Goal: Information Seeking & Learning: Understand process/instructions

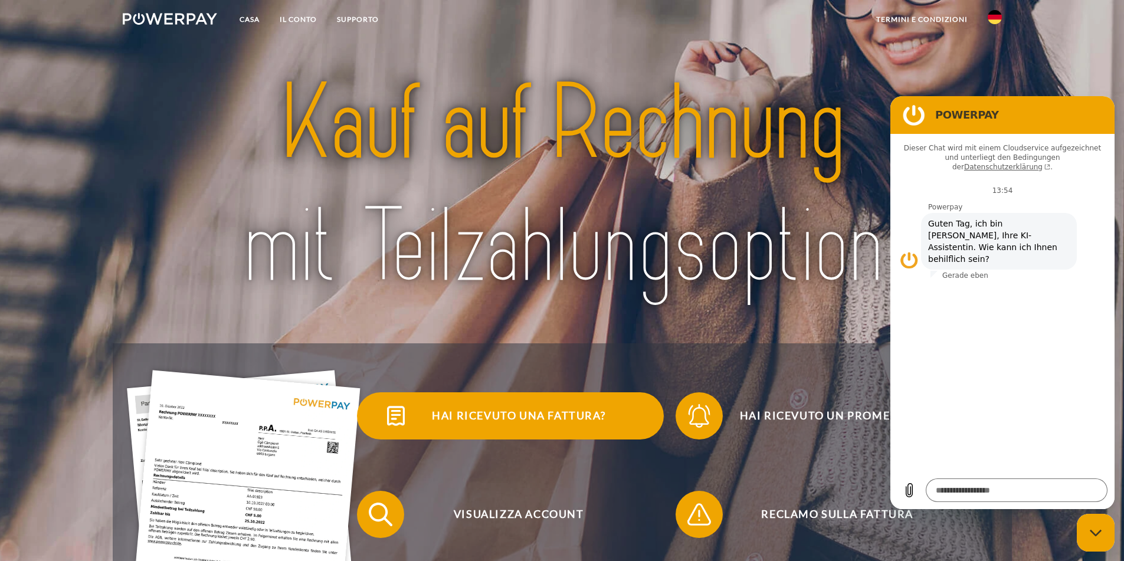
click at [558, 427] on span "Hai ricevuto una fattura?" at bounding box center [518, 415] width 289 height 47
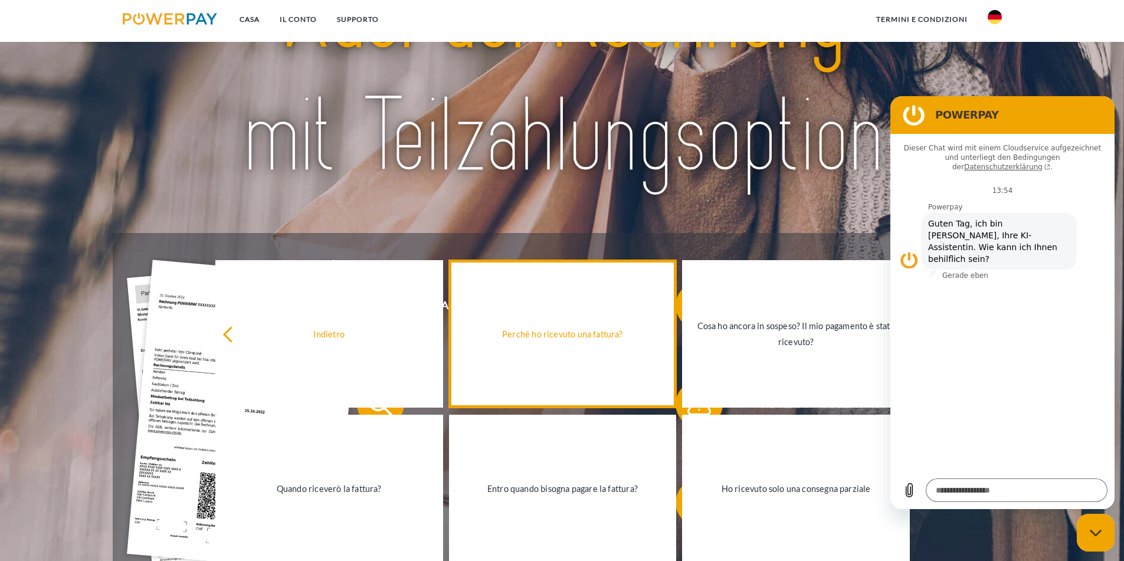
scroll to position [118, 0]
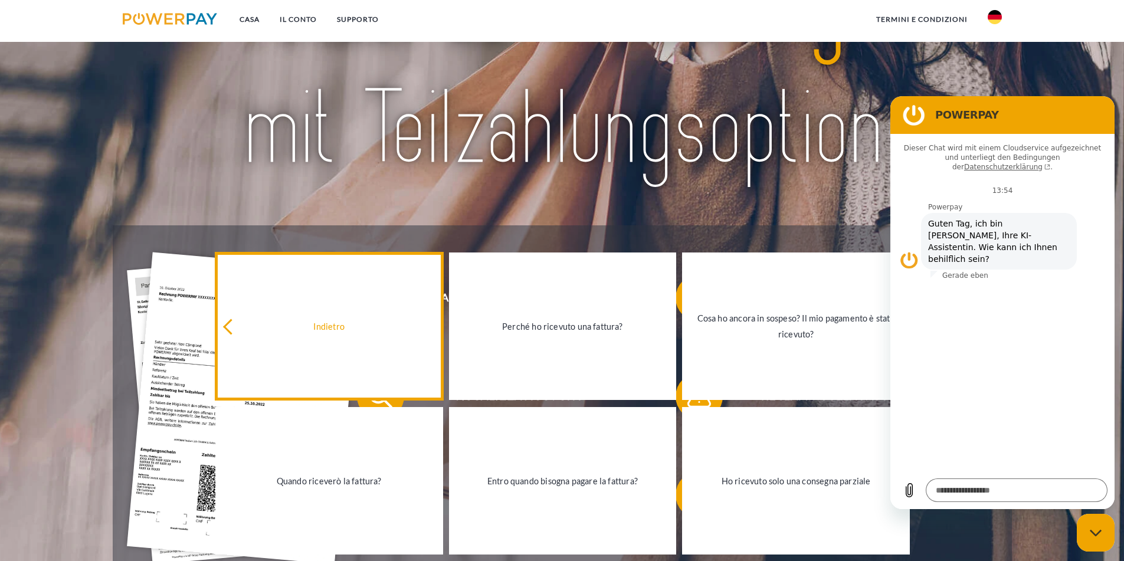
click at [230, 326] on icon at bounding box center [231, 327] width 16 height 16
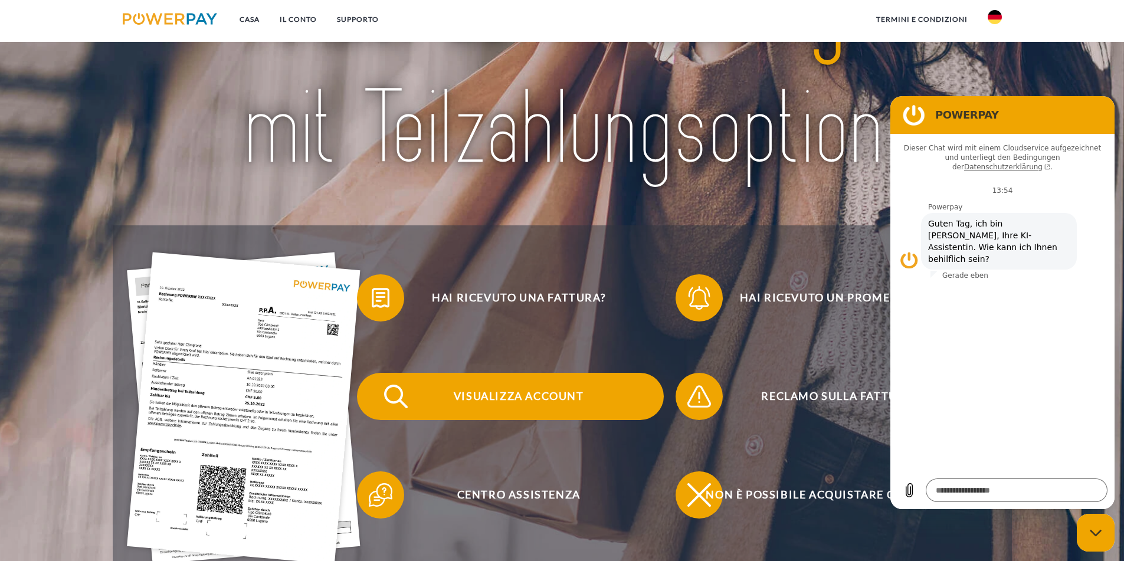
click at [496, 399] on font "Visualizza account" at bounding box center [519, 395] width 130 height 13
type textarea "*"
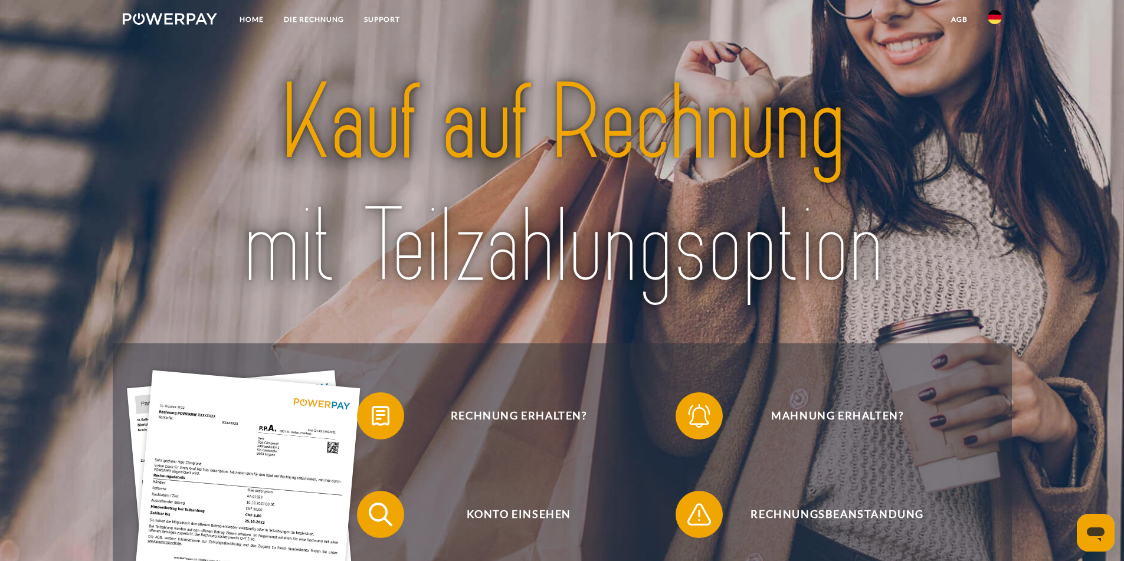
click at [992, 17] on img at bounding box center [995, 17] width 14 height 14
click at [990, 85] on img at bounding box center [995, 85] width 14 height 14
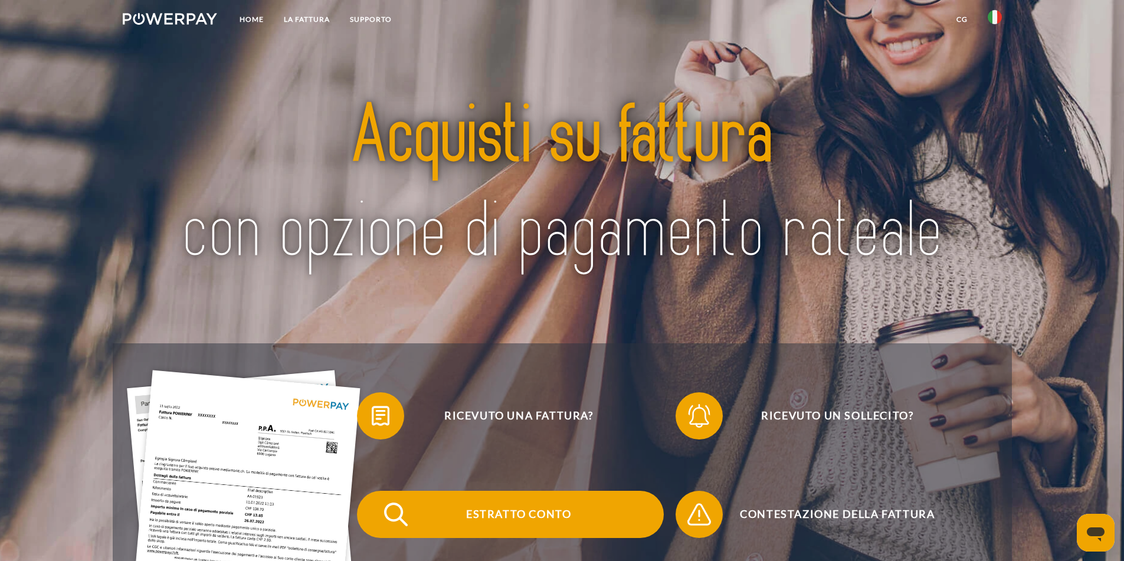
click at [506, 511] on span "Estratto conto" at bounding box center [518, 514] width 289 height 47
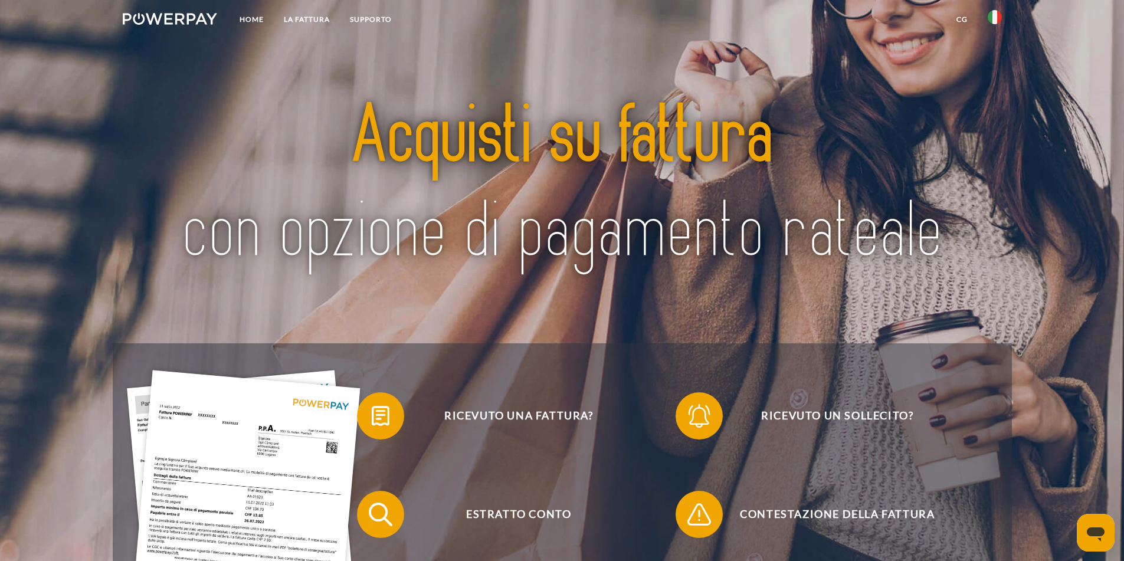
click at [182, 13] on img at bounding box center [170, 19] width 95 height 12
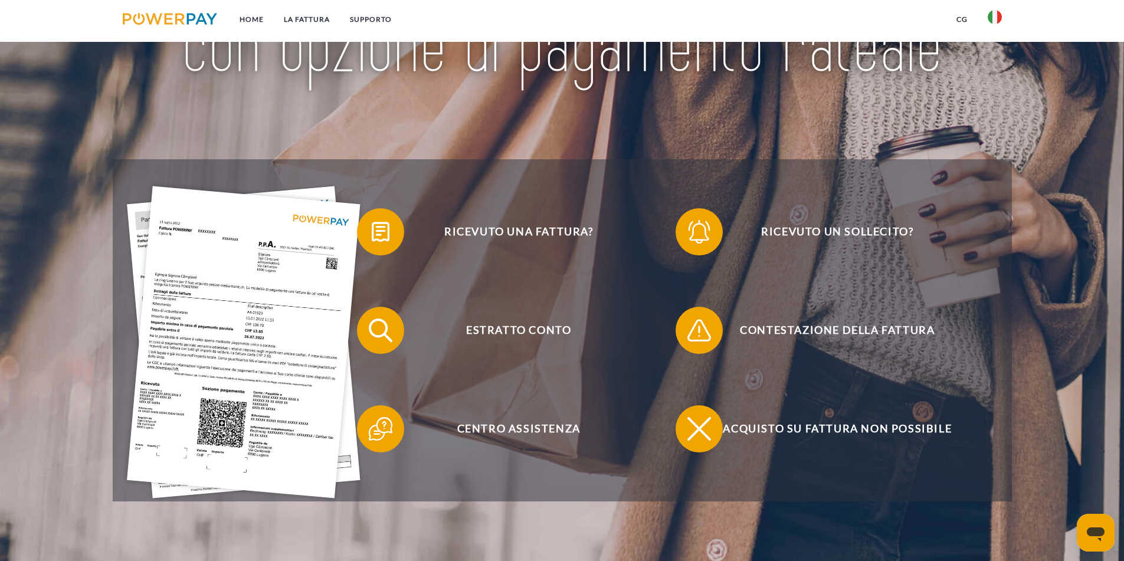
scroll to position [236, 0]
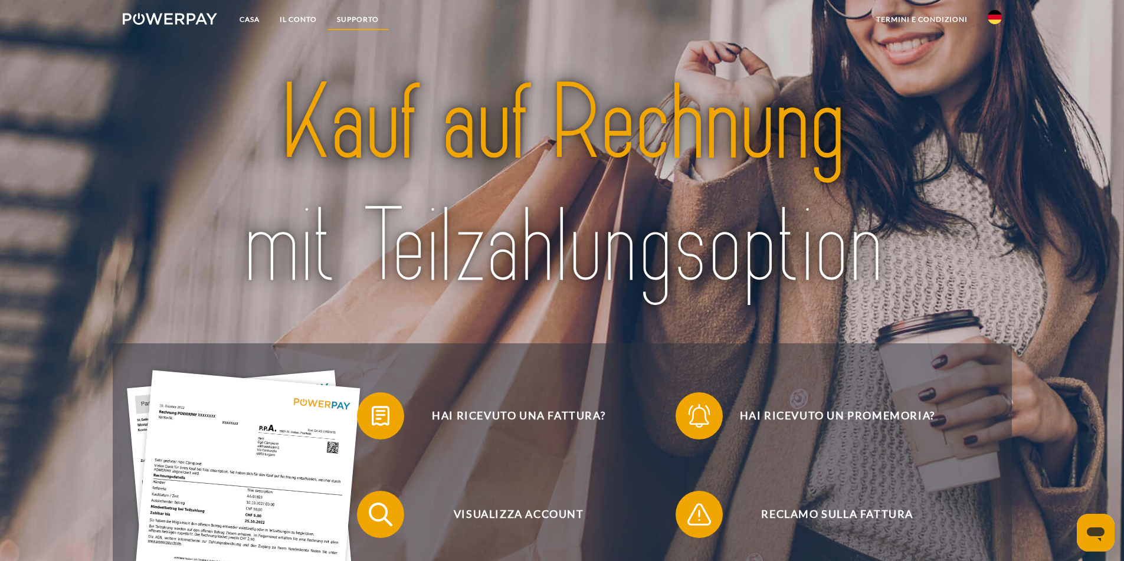
click at [362, 15] on font "SUPPORTO" at bounding box center [358, 19] width 42 height 9
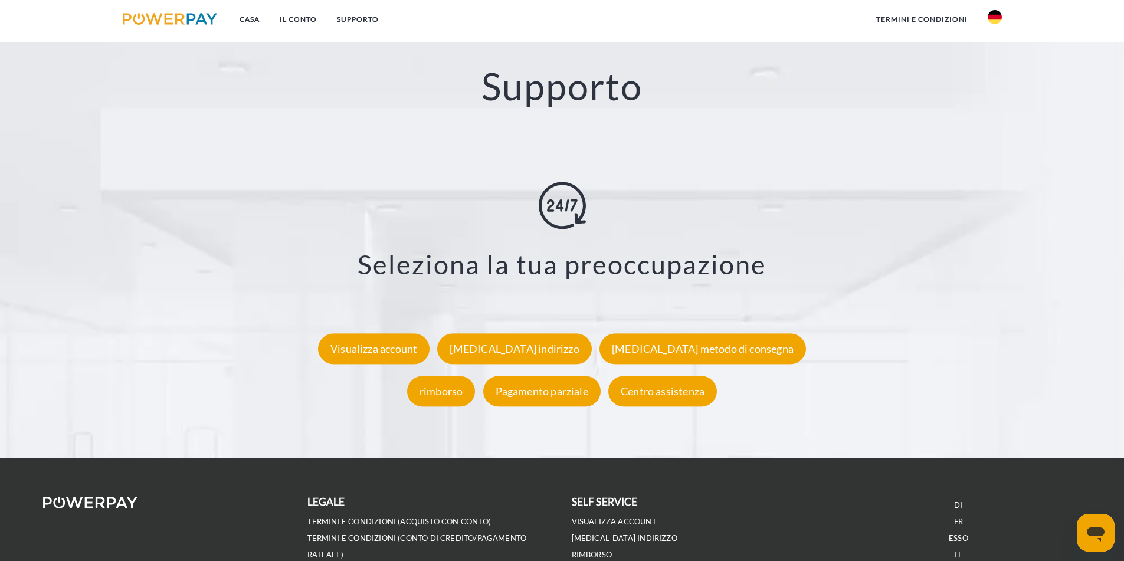
scroll to position [2074, 0]
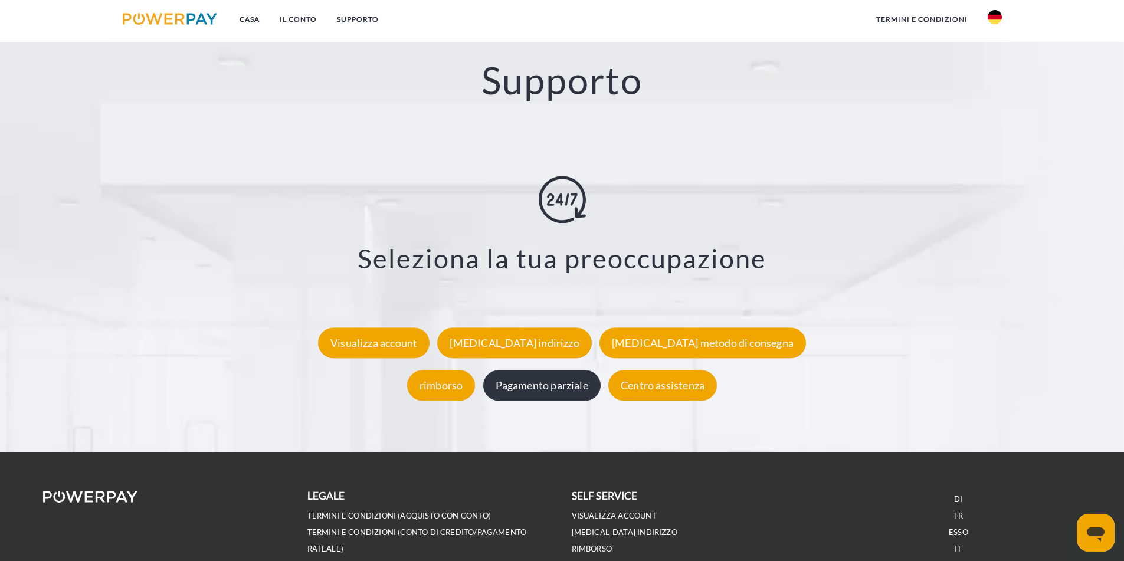
click at [569, 382] on font "Pagamento parziale" at bounding box center [542, 385] width 93 height 13
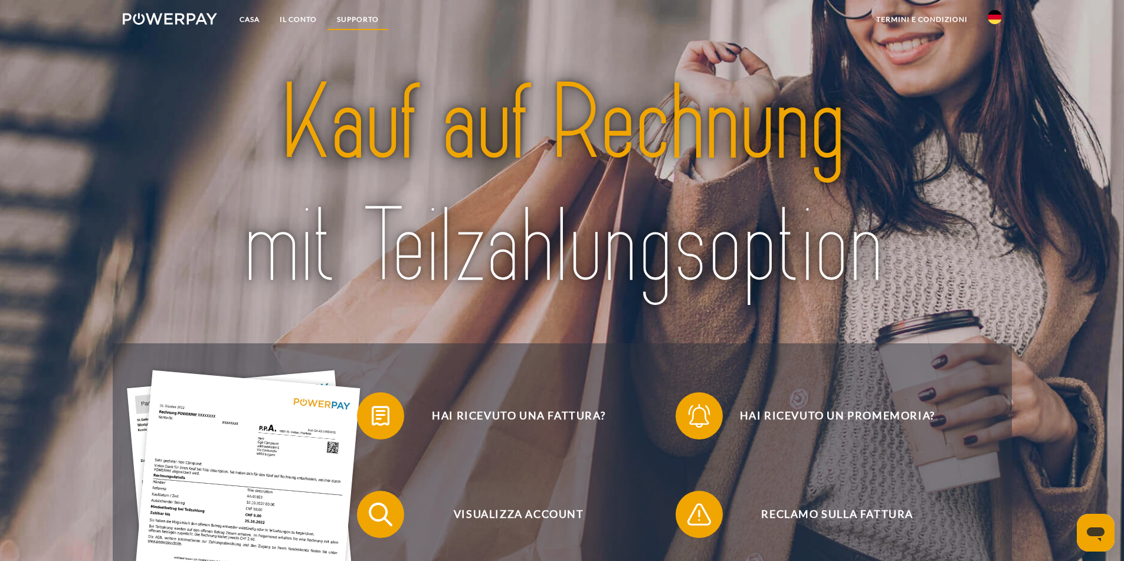
click at [366, 19] on font "SUPPORTO" at bounding box center [358, 19] width 42 height 9
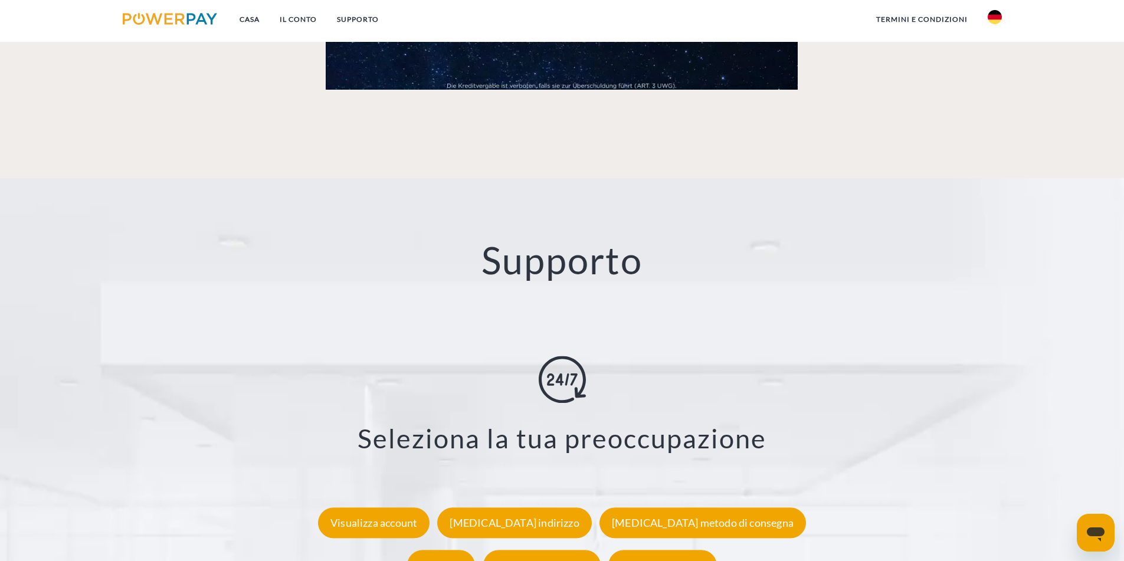
scroll to position [1891, 0]
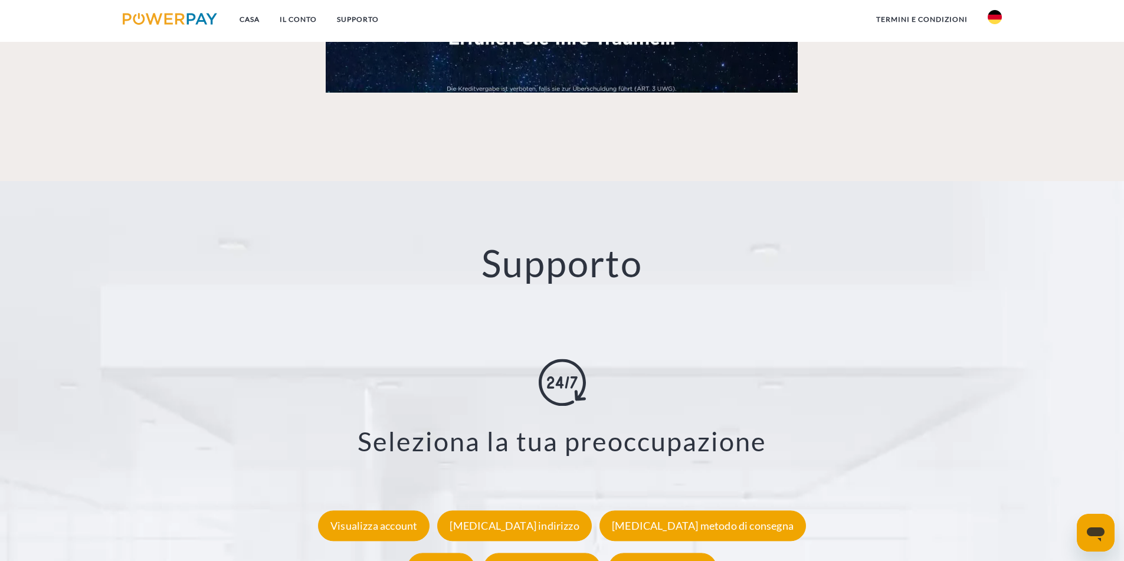
click at [573, 267] on font "Supporto" at bounding box center [561, 263] width 161 height 44
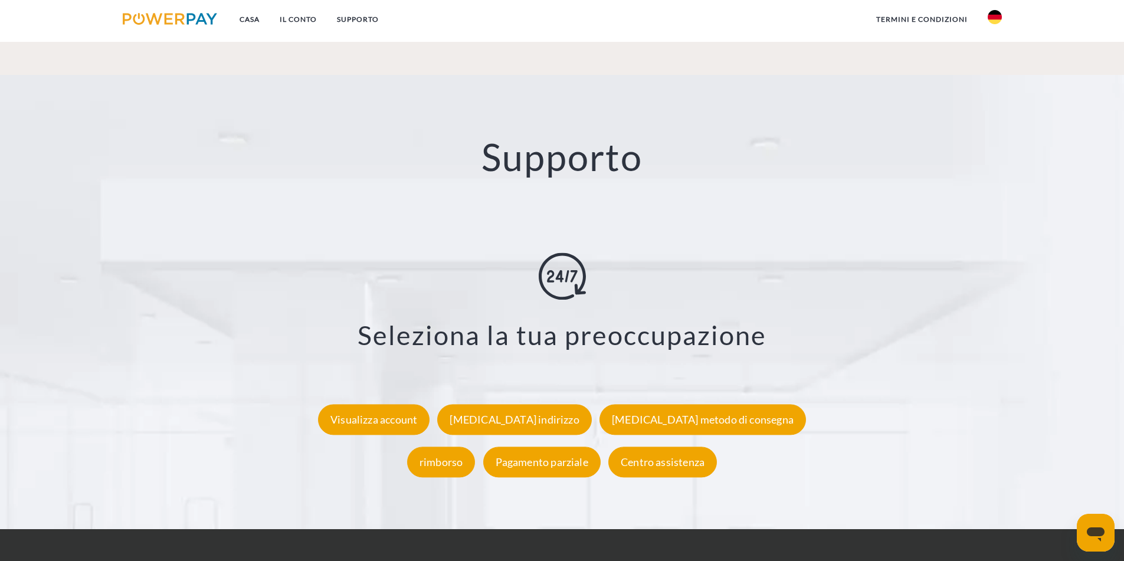
scroll to position [2127, 0]
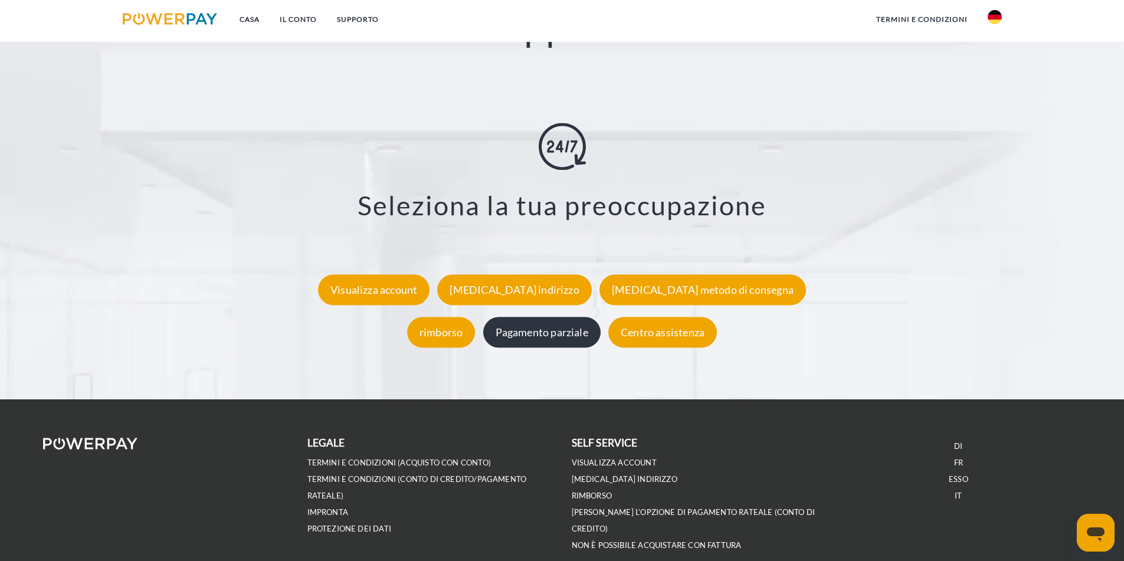
click at [586, 339] on font "Pagamento parziale" at bounding box center [542, 332] width 93 height 13
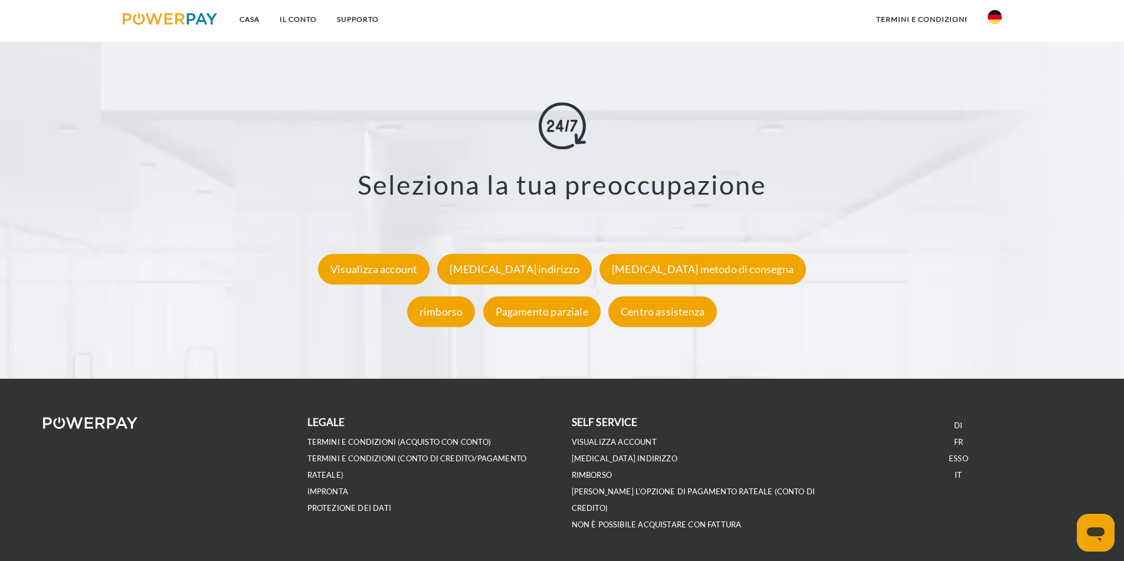
scroll to position [2127, 0]
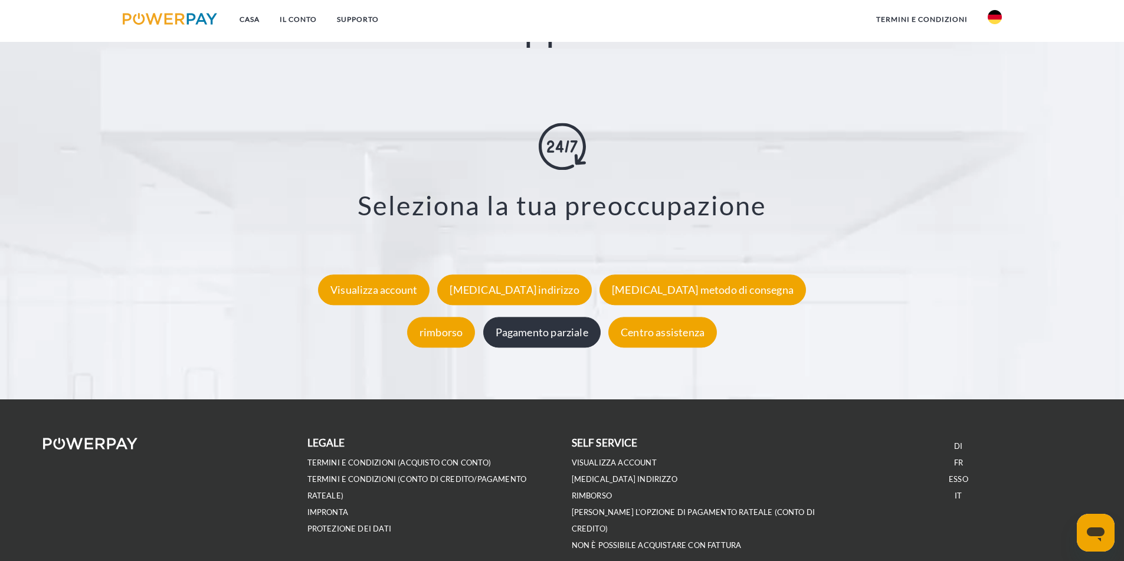
click at [568, 333] on font "Pagamento parziale" at bounding box center [542, 332] width 93 height 13
